Goal: Find specific page/section: Find specific page/section

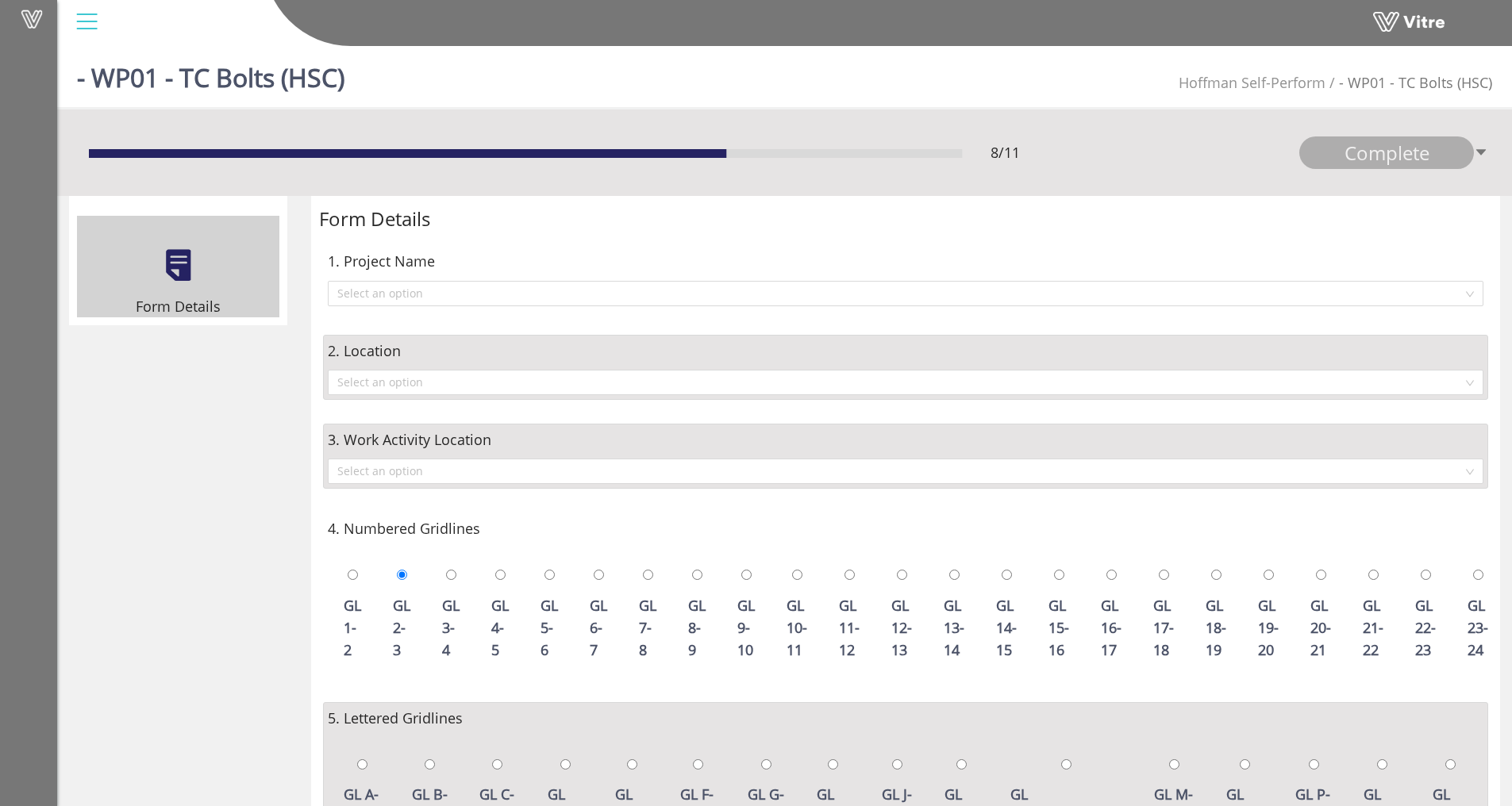
scroll to position [810, 0]
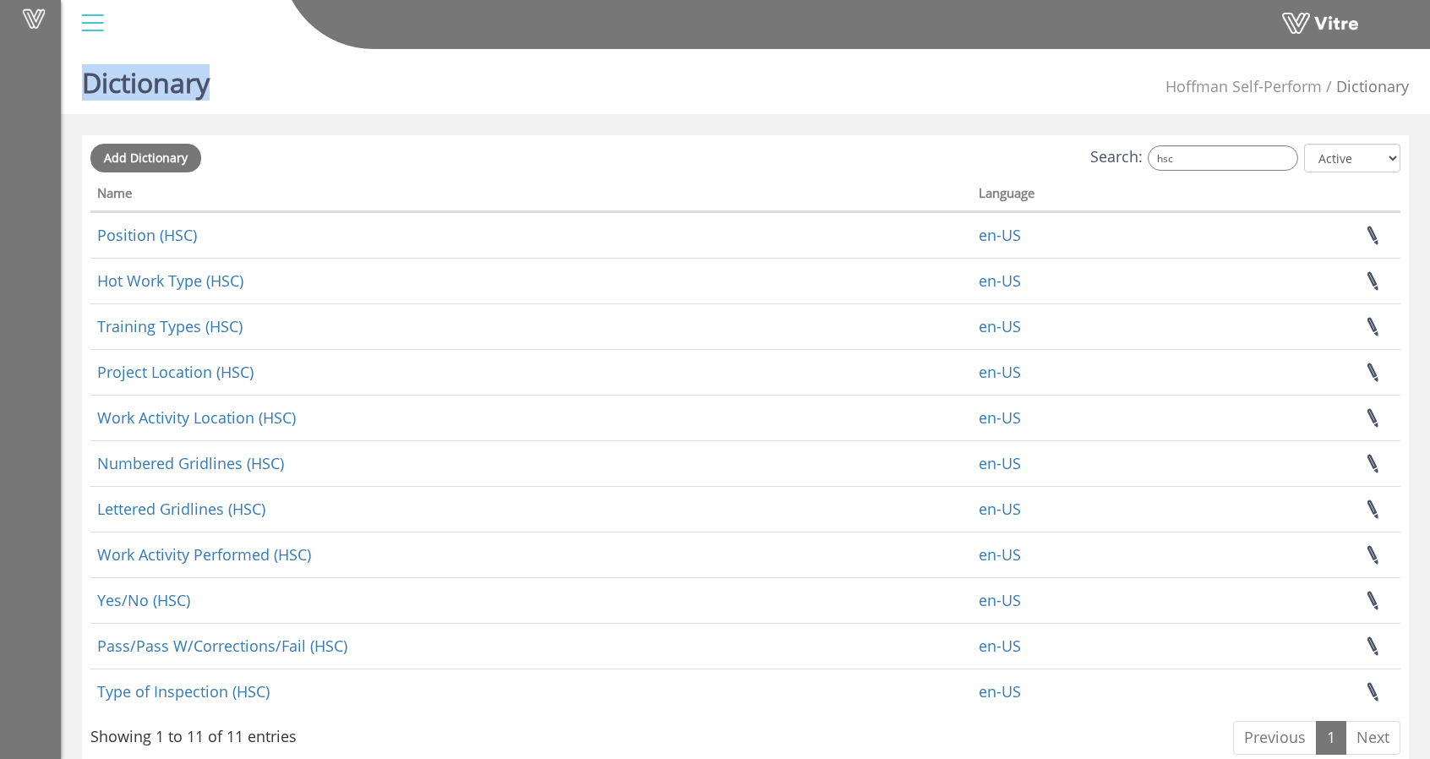
drag, startPoint x: 202, startPoint y: 83, endPoint x: 79, endPoint y: 90, distance: 122.8
click at [79, 90] on div "Dictionary Hoffman Self-Perform Dictionary" at bounding box center [746, 78] width 1370 height 72
click at [99, 85] on h1 "Dictionary" at bounding box center [146, 78] width 128 height 72
drag, startPoint x: 85, startPoint y: 79, endPoint x: 231, endPoint y: 85, distance: 146.4
click at [231, 85] on div "Dictionary Hoffman Self-Perform Dictionary" at bounding box center [746, 78] width 1370 height 72
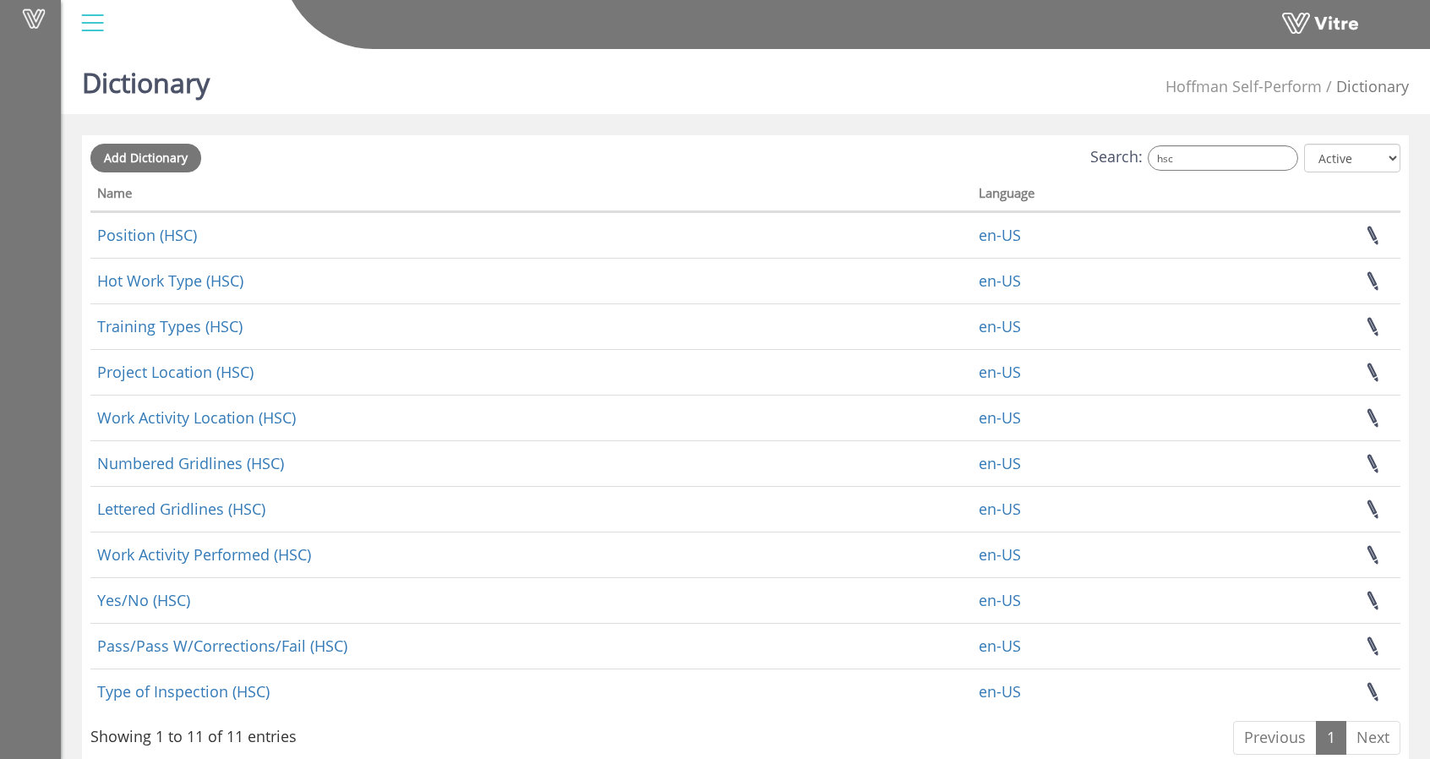
click at [232, 82] on div "Dictionary Hoffman Self-Perform Dictionary" at bounding box center [746, 78] width 1370 height 72
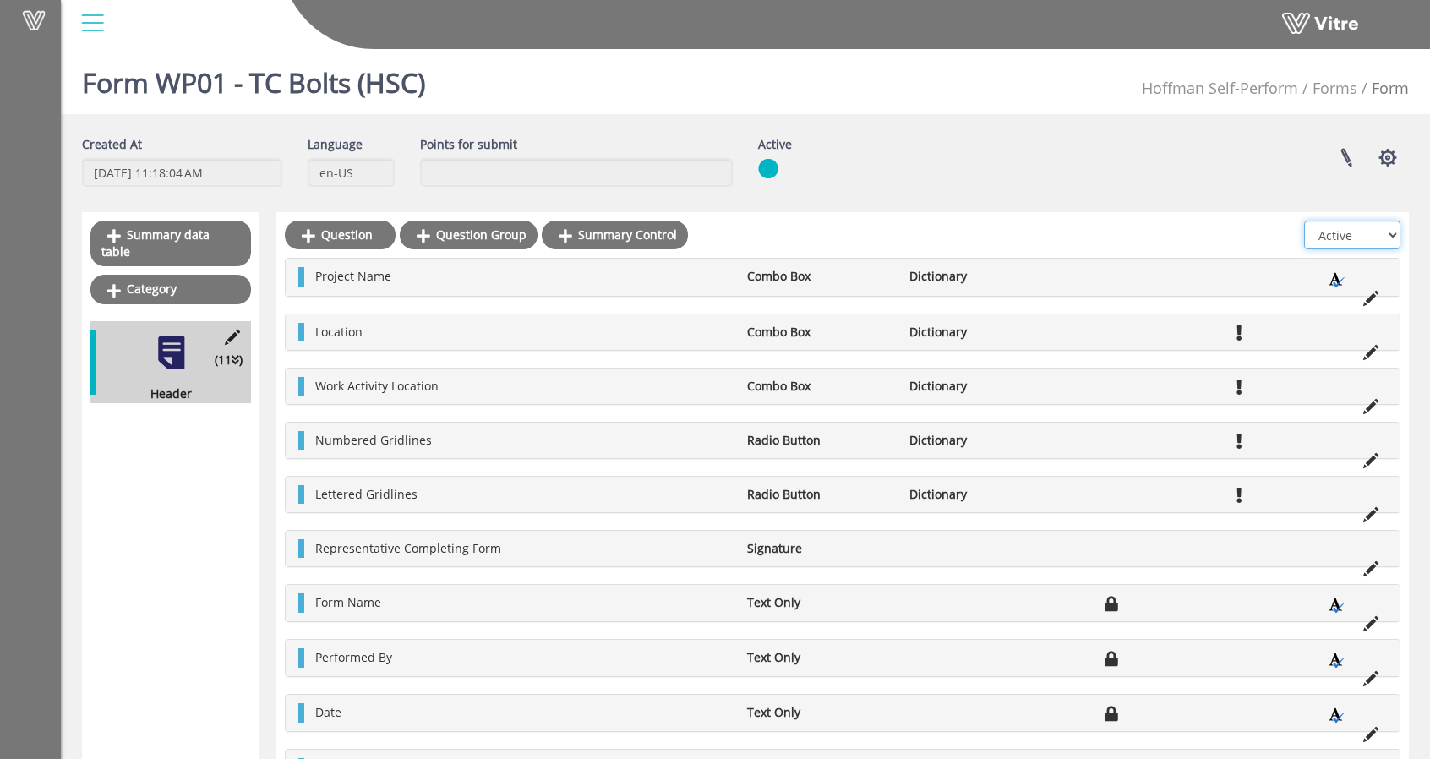
click at [1319, 230] on select "All Active Not Active" at bounding box center [1353, 235] width 96 height 29
click at [1116, 231] on div at bounding box center [843, 239] width 1116 height 37
